Goal: Check status: Check status

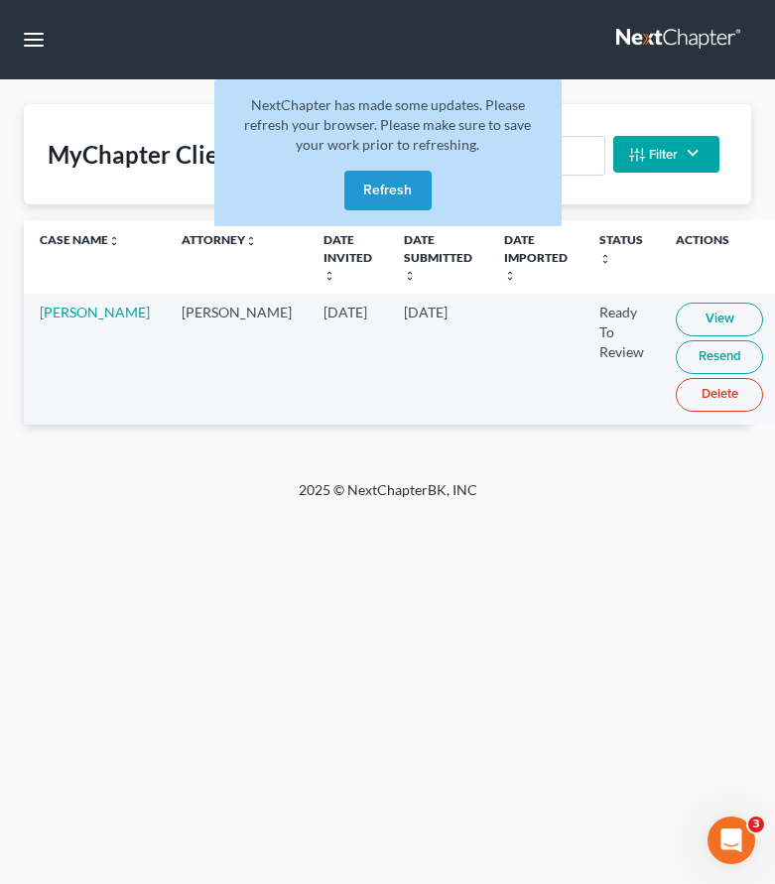
click at [670, 32] on link at bounding box center [679, 40] width 127 height 36
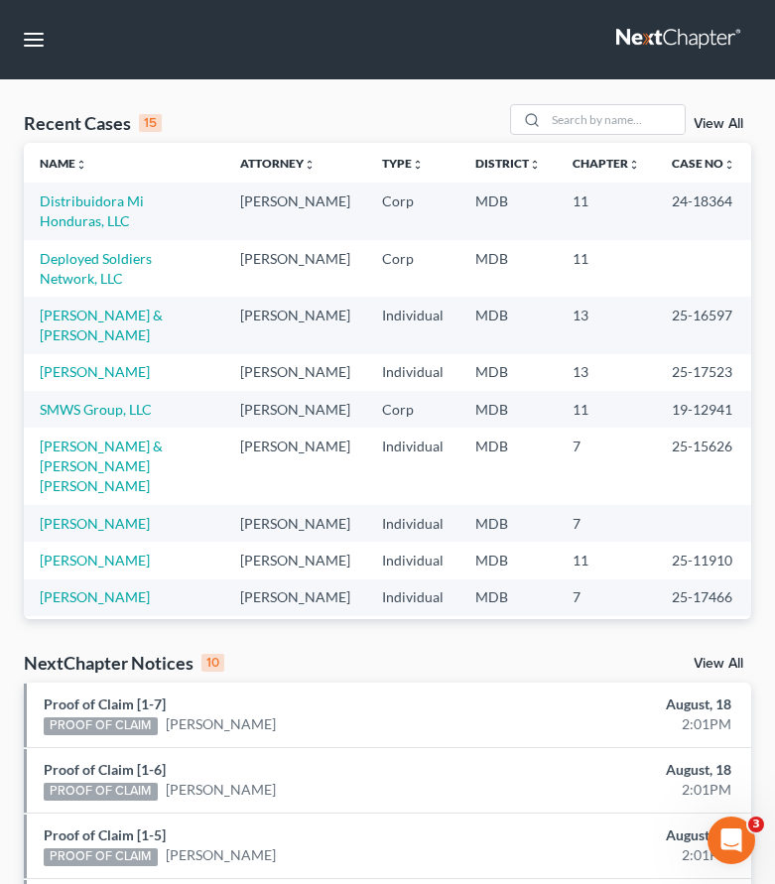
click at [649, 39] on link at bounding box center [679, 40] width 127 height 36
click at [687, 34] on link at bounding box center [679, 40] width 127 height 36
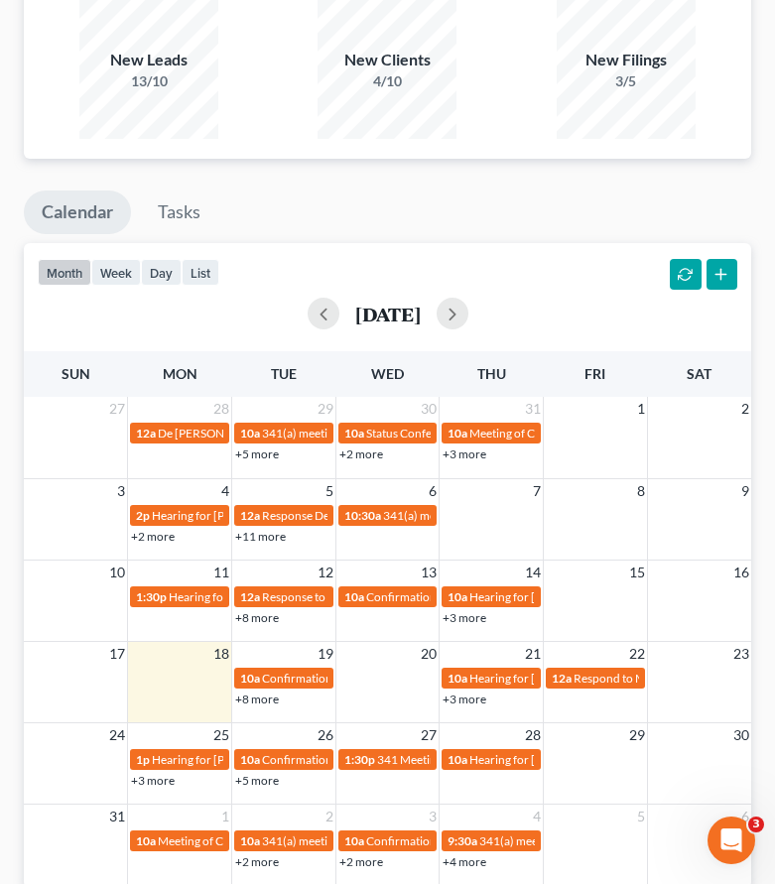
scroll to position [1540, 0]
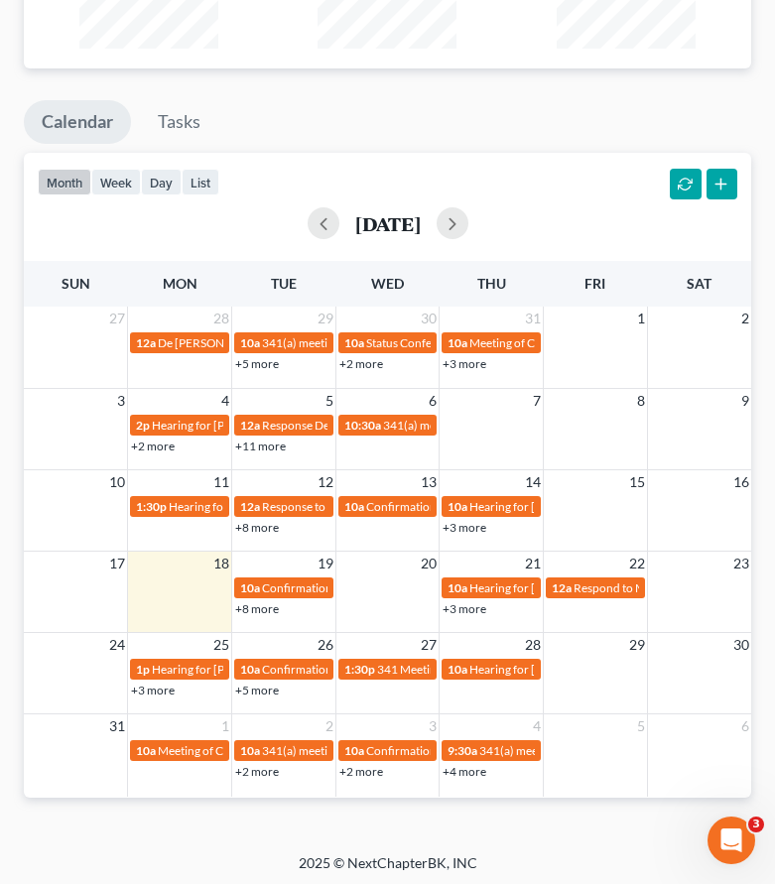
click at [264, 603] on link "+8 more" at bounding box center [257, 608] width 44 height 15
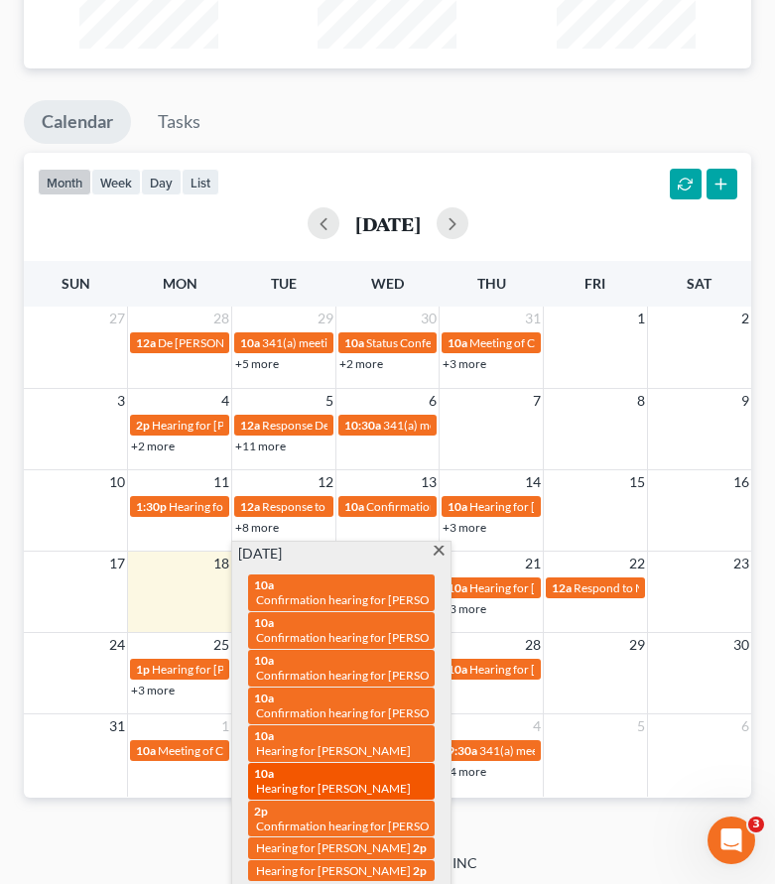
click at [288, 781] on span "Hearing for [PERSON_NAME]" at bounding box center [333, 788] width 155 height 15
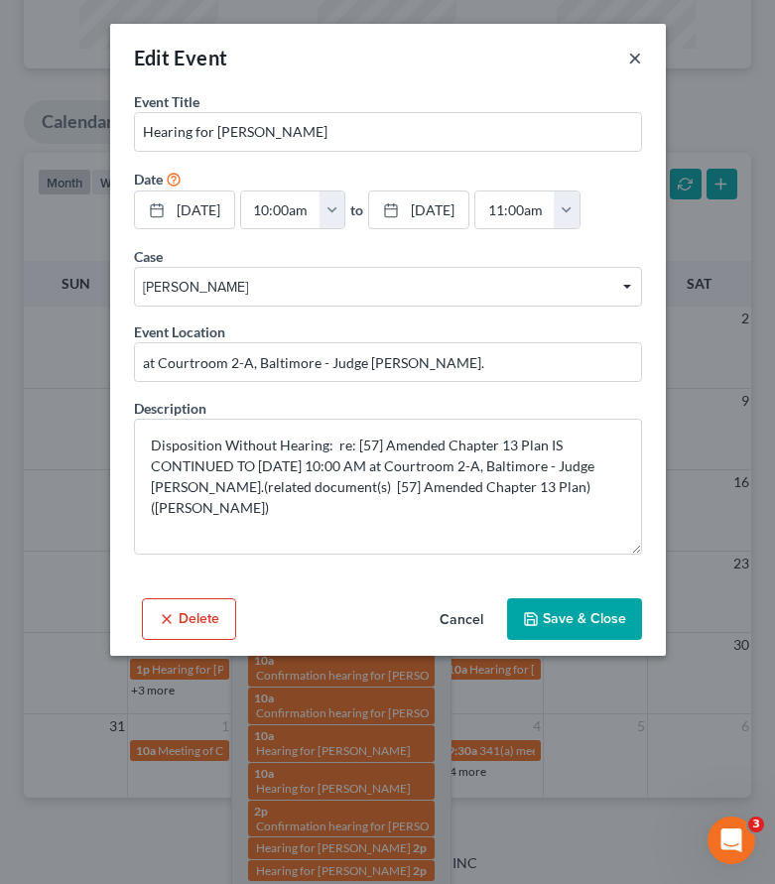
click at [631, 55] on button "×" at bounding box center [635, 58] width 14 height 24
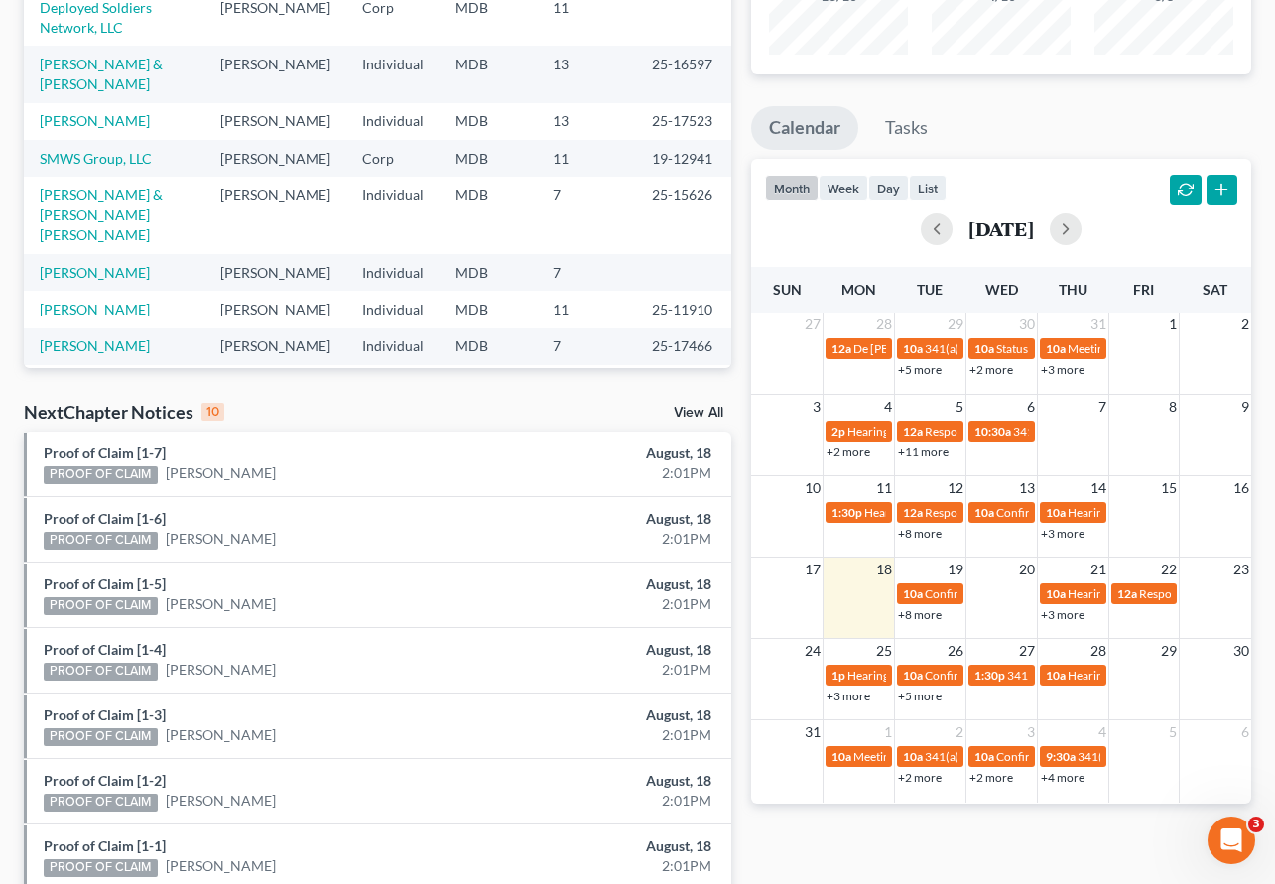
scroll to position [281, 0]
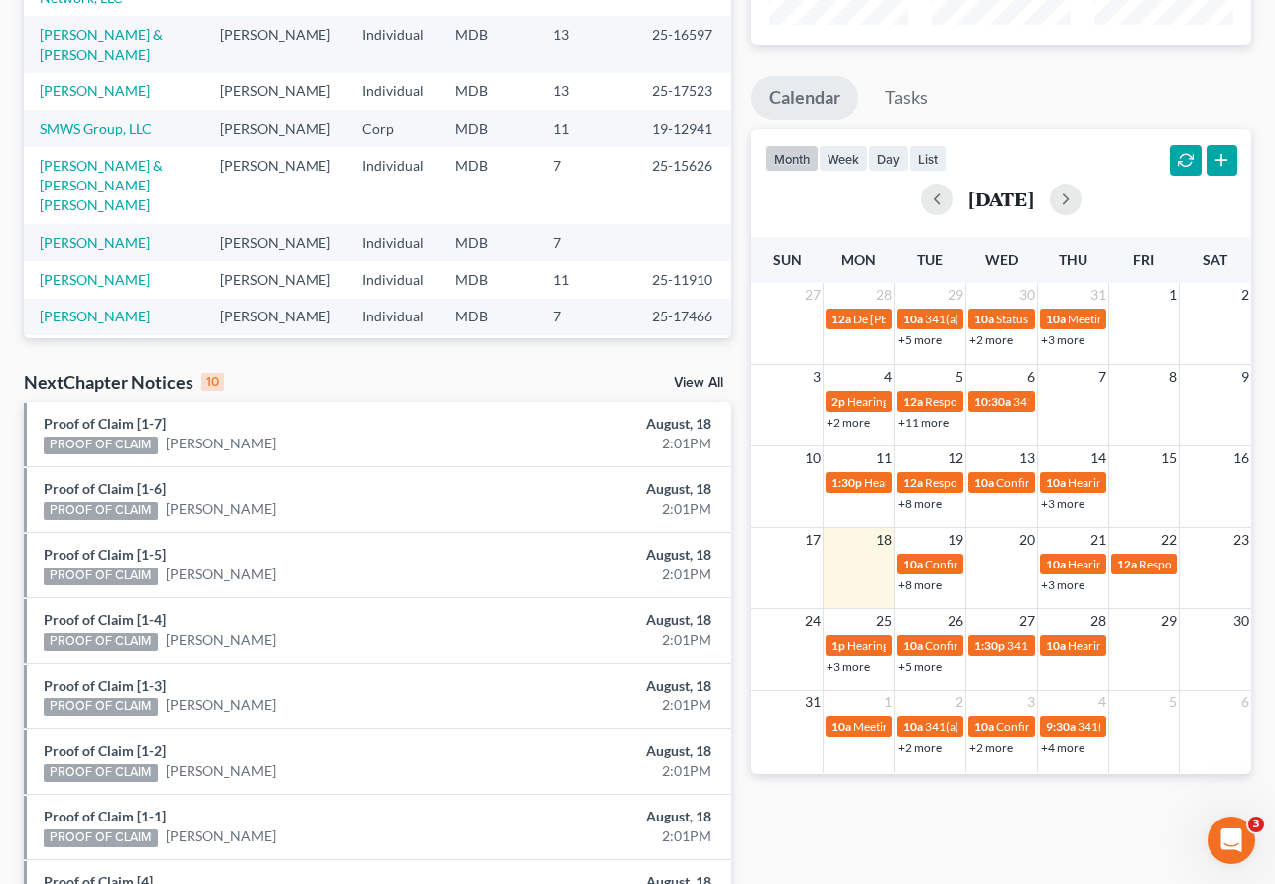
click at [774, 583] on link "+8 more" at bounding box center [920, 584] width 44 height 15
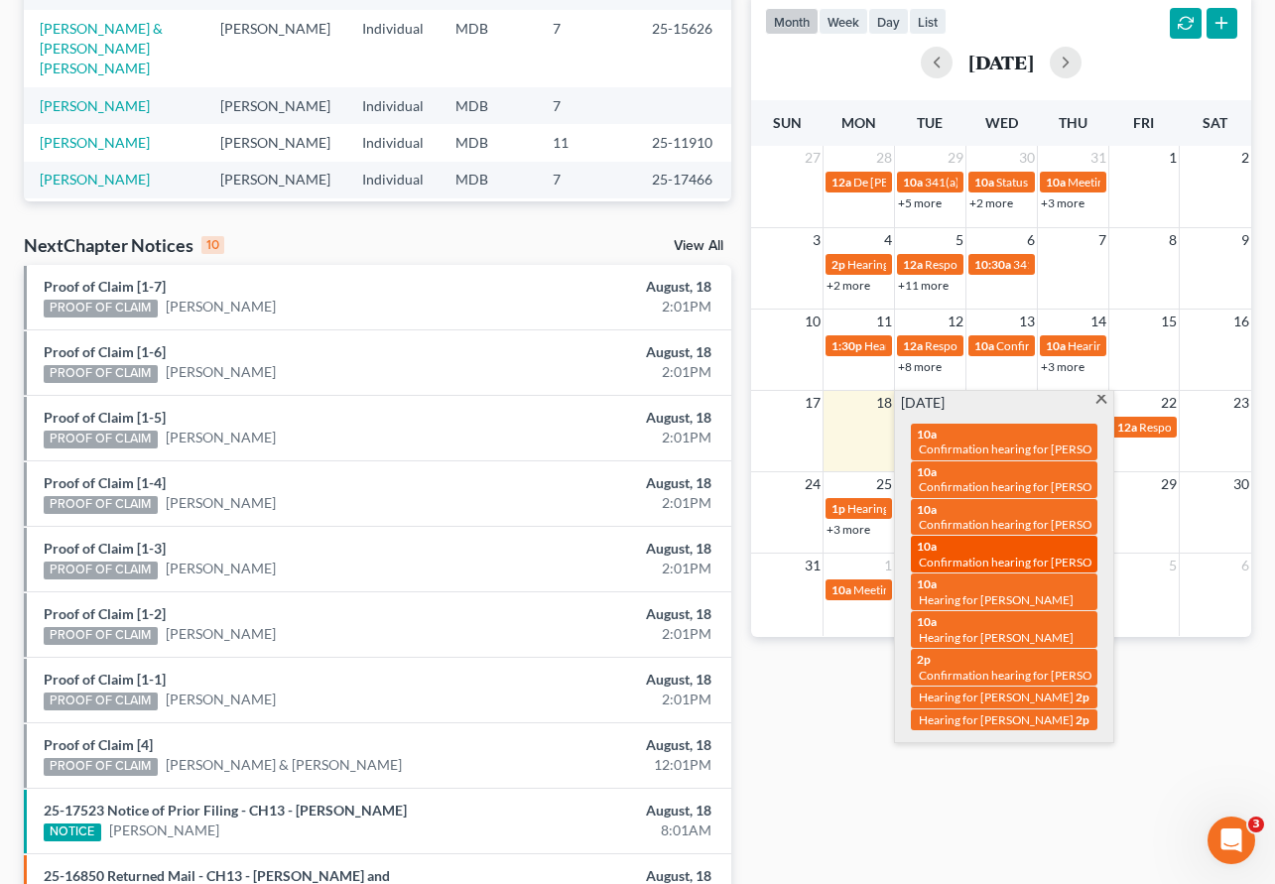
scroll to position [450, 0]
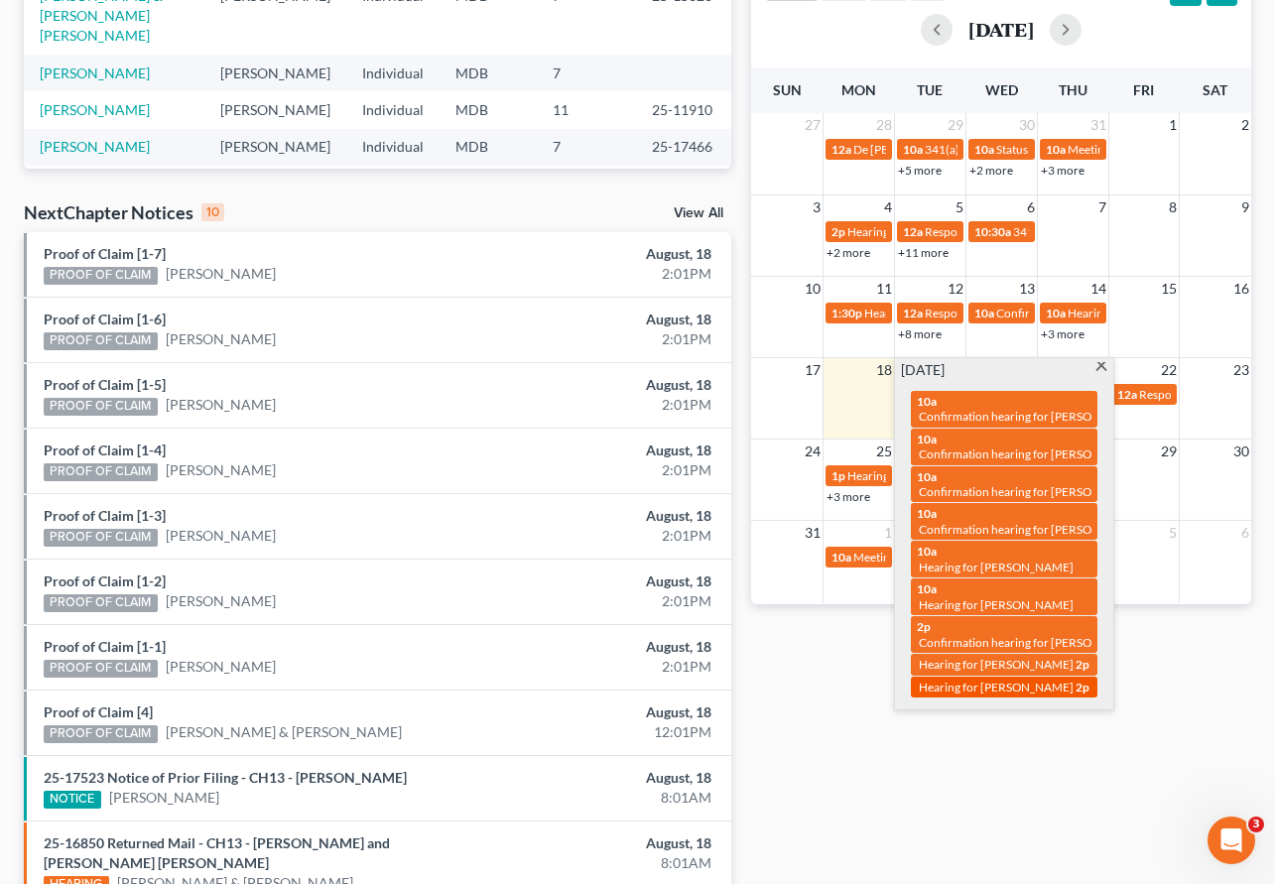
click at [774, 679] on span "Hearing for [PERSON_NAME]" at bounding box center [995, 686] width 155 height 15
select select "Days"
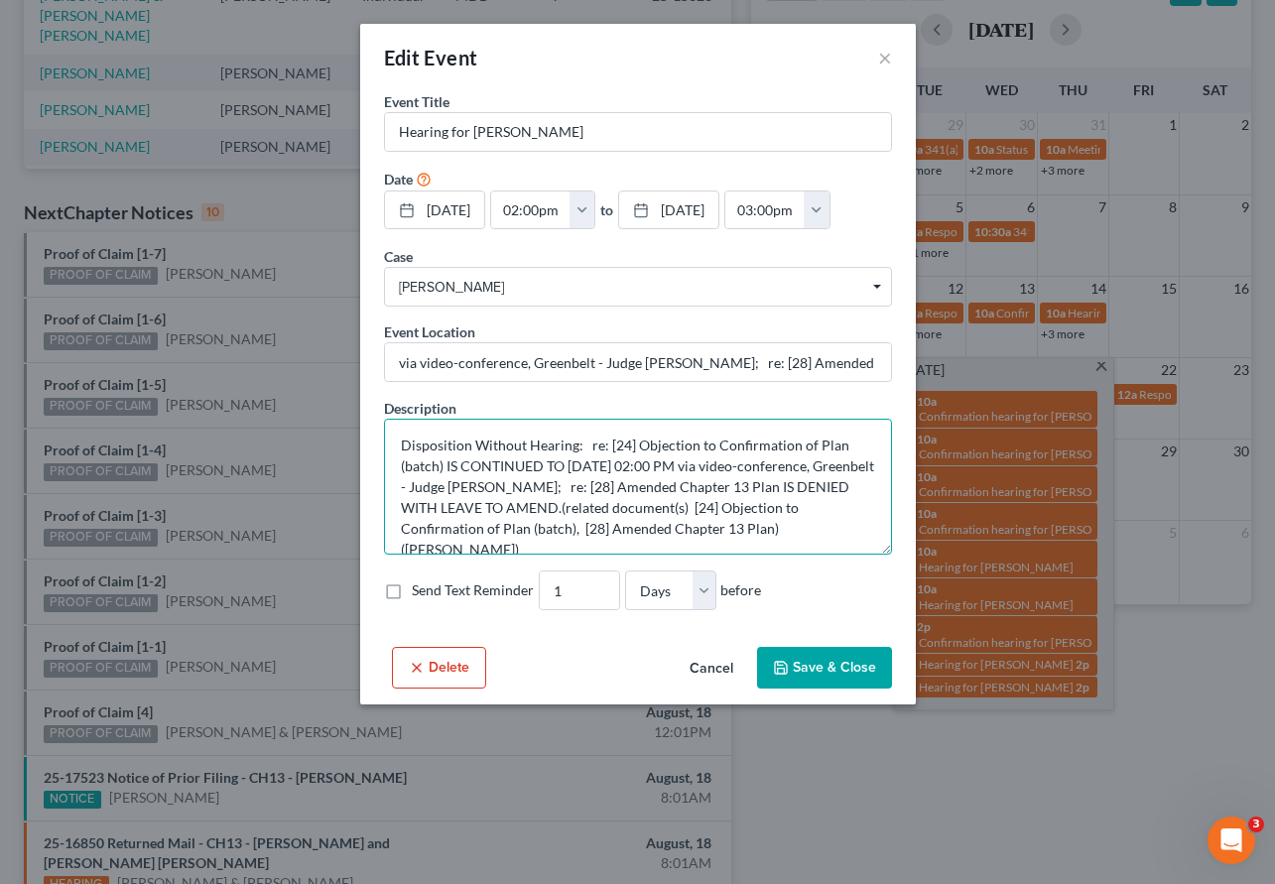
drag, startPoint x: 402, startPoint y: 447, endPoint x: 691, endPoint y: 504, distance: 295.1
click at [691, 504] on textarea "Disposition Without Hearing: re: [24] Objection to Confirmation of Plan (batch)…" at bounding box center [638, 487] width 508 height 136
click at [774, 451] on textarea "Disposition Without Hearing: re: [24] Objection to Confirmation of Plan (batch)…" at bounding box center [638, 487] width 508 height 136
drag, startPoint x: 406, startPoint y: 444, endPoint x: 883, endPoint y: 530, distance: 484.6
click at [774, 530] on textarea "Disposition Without Hearing: re: [24] Objection to Confirmation of Plan (batch)…" at bounding box center [638, 487] width 508 height 136
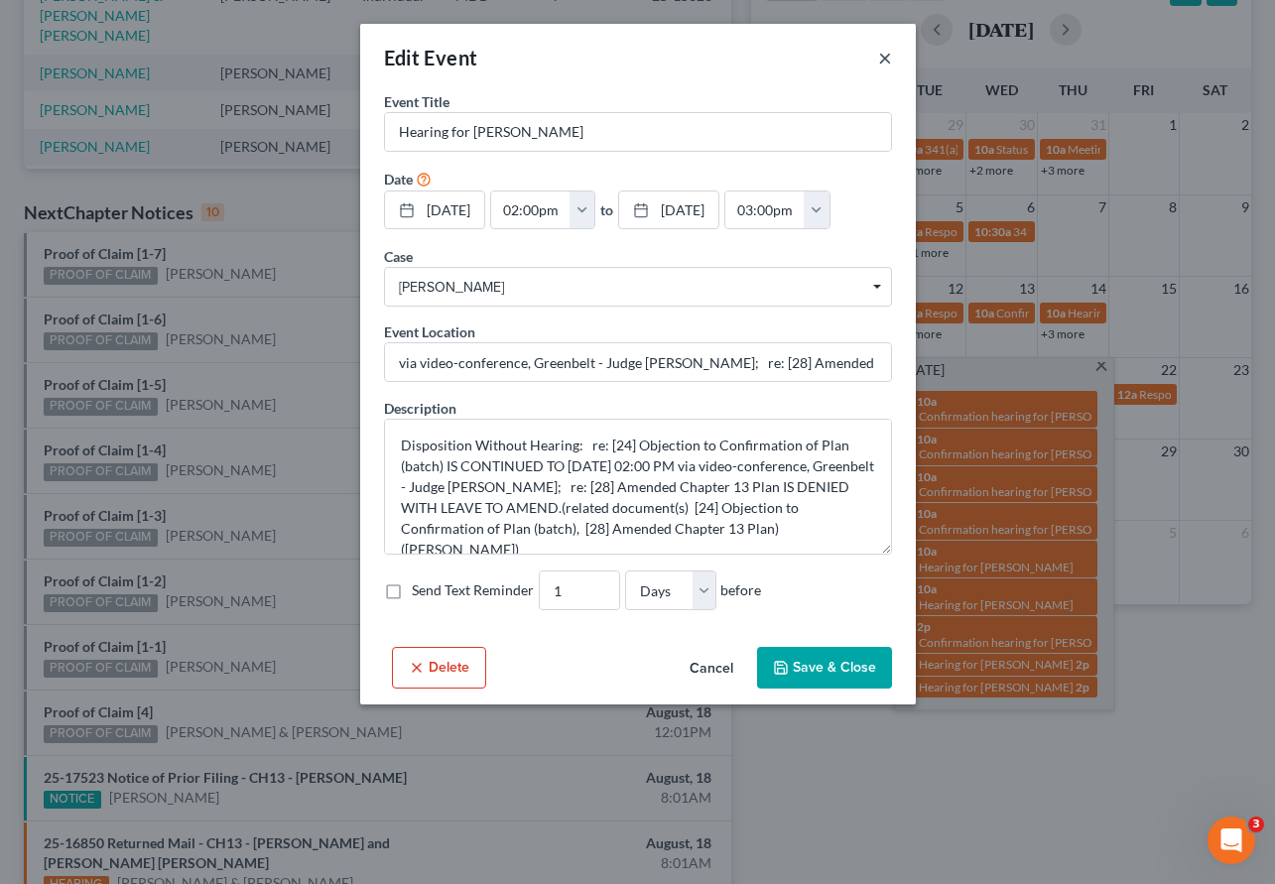
click at [774, 60] on button "×" at bounding box center [885, 58] width 14 height 24
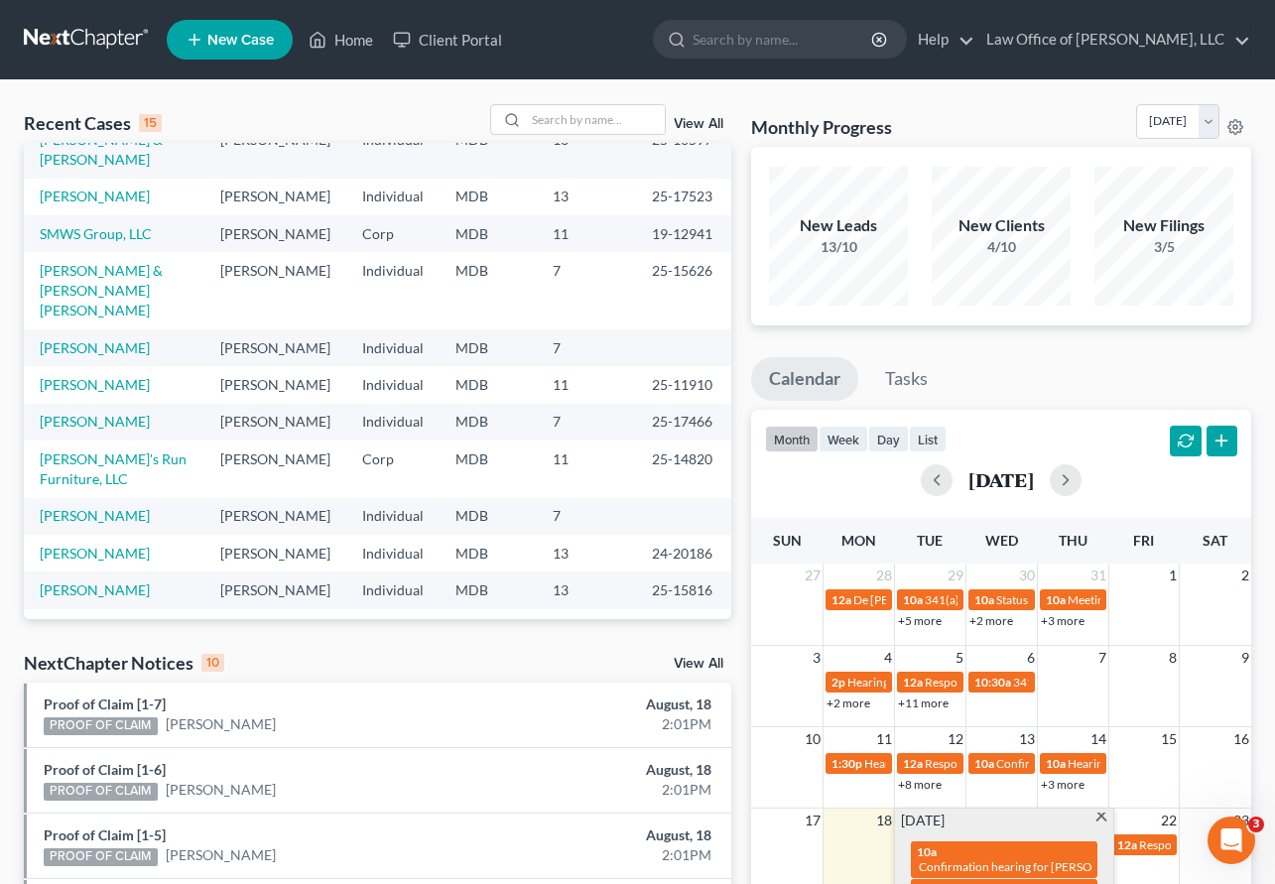
scroll to position [0, 0]
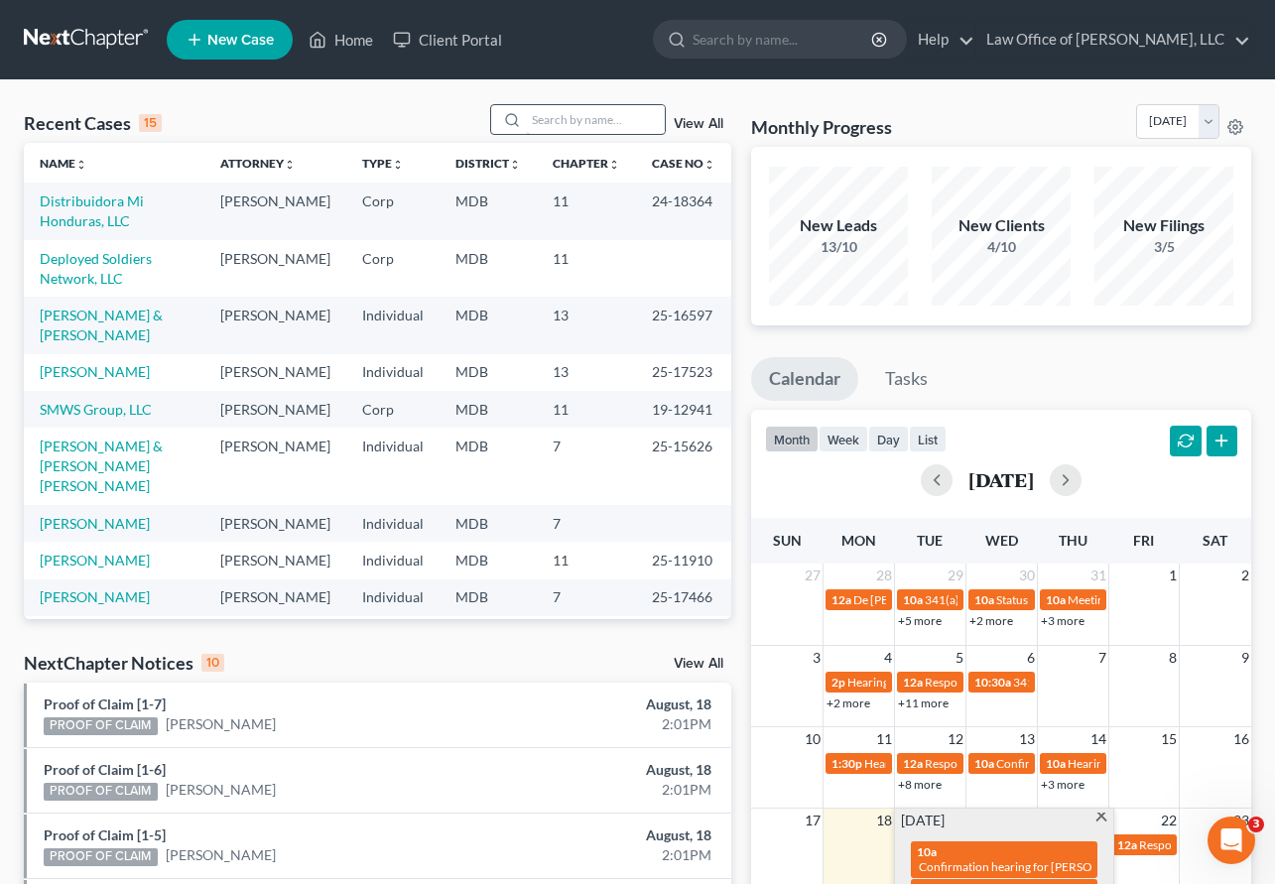
click at [568, 123] on input "search" at bounding box center [595, 119] width 139 height 29
